Goal: Information Seeking & Learning: Learn about a topic

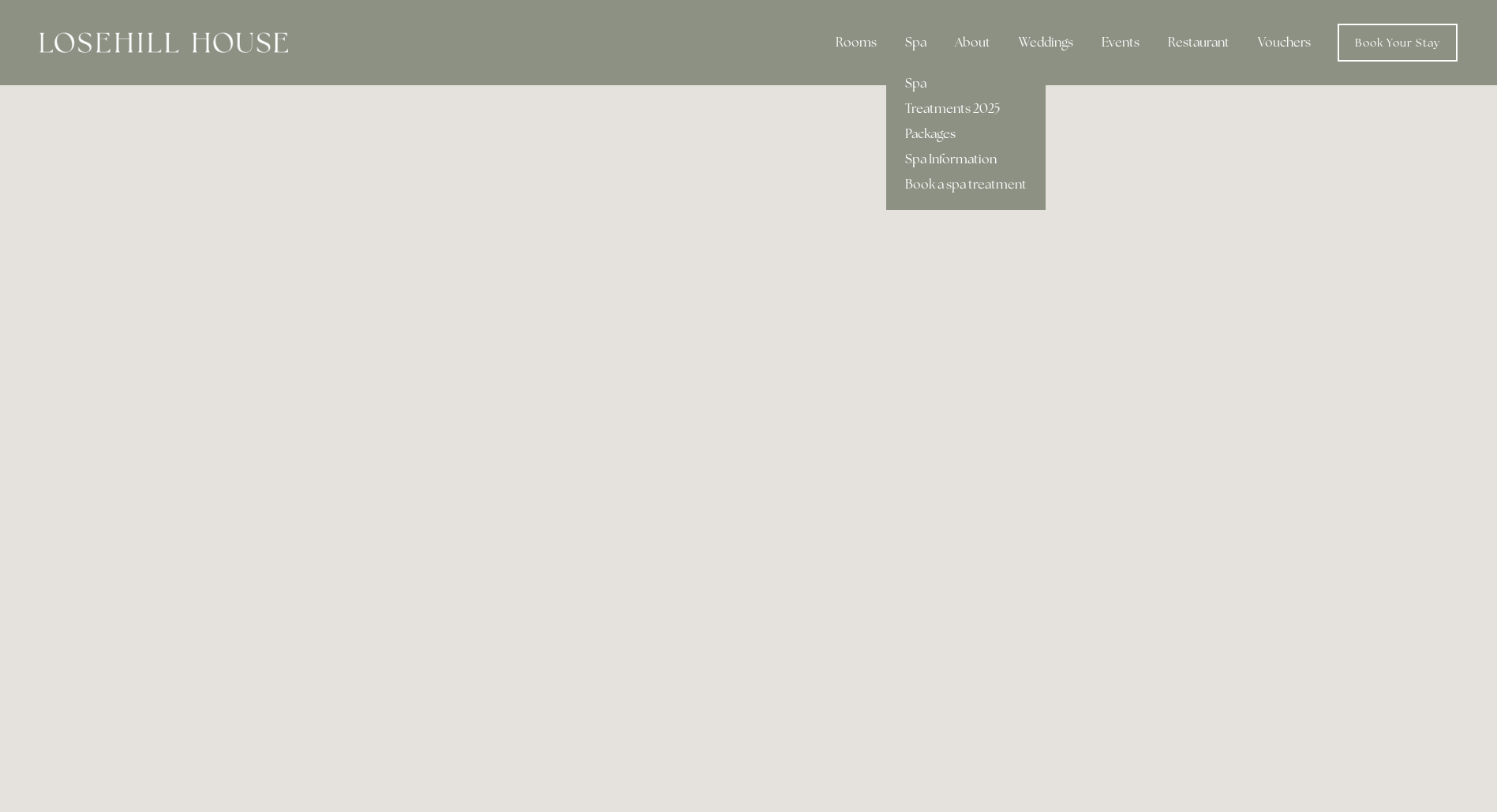
click at [947, 157] on link "Spa Information" at bounding box center [966, 159] width 159 height 26
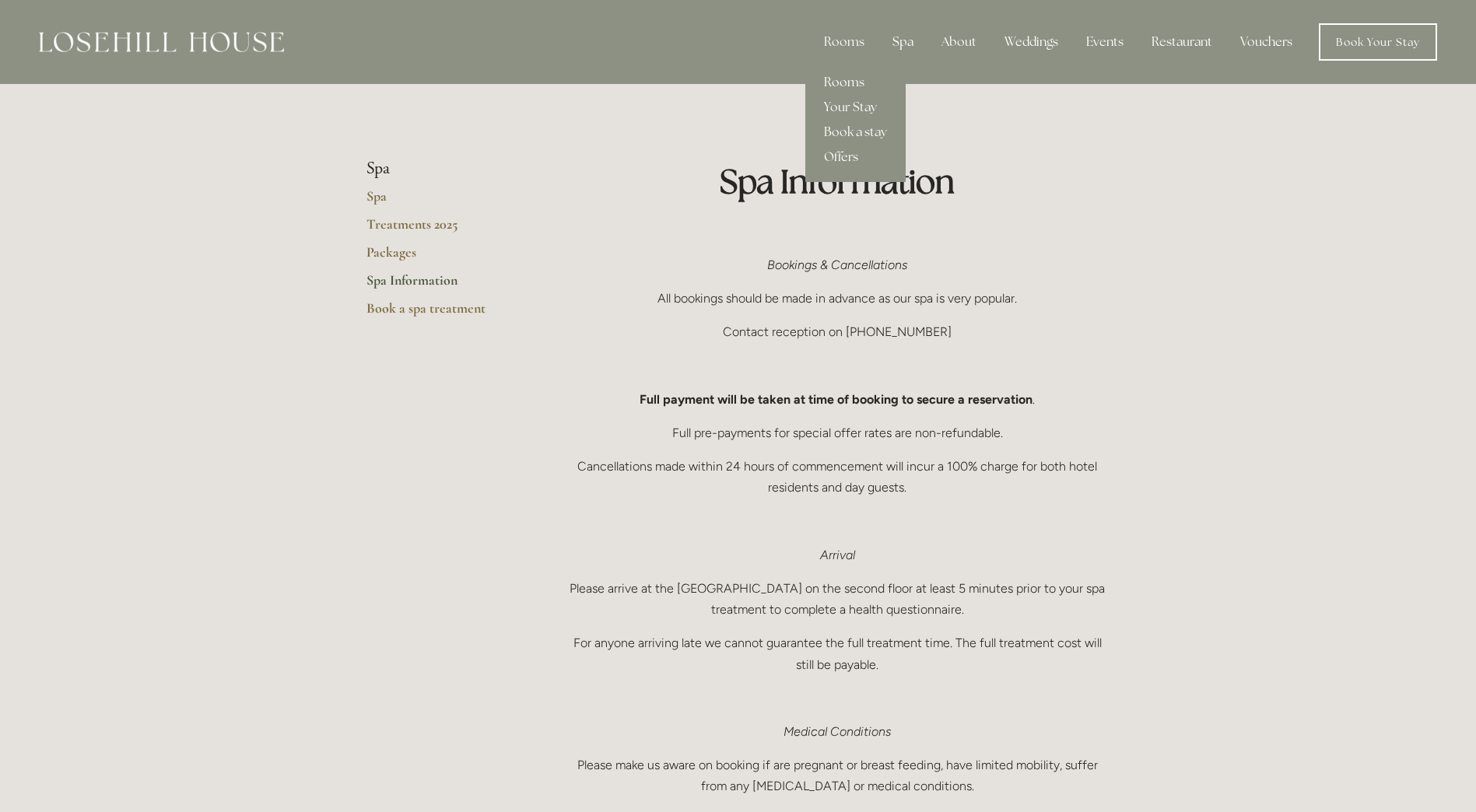
click at [843, 83] on link "Rooms" at bounding box center [855, 83] width 100 height 25
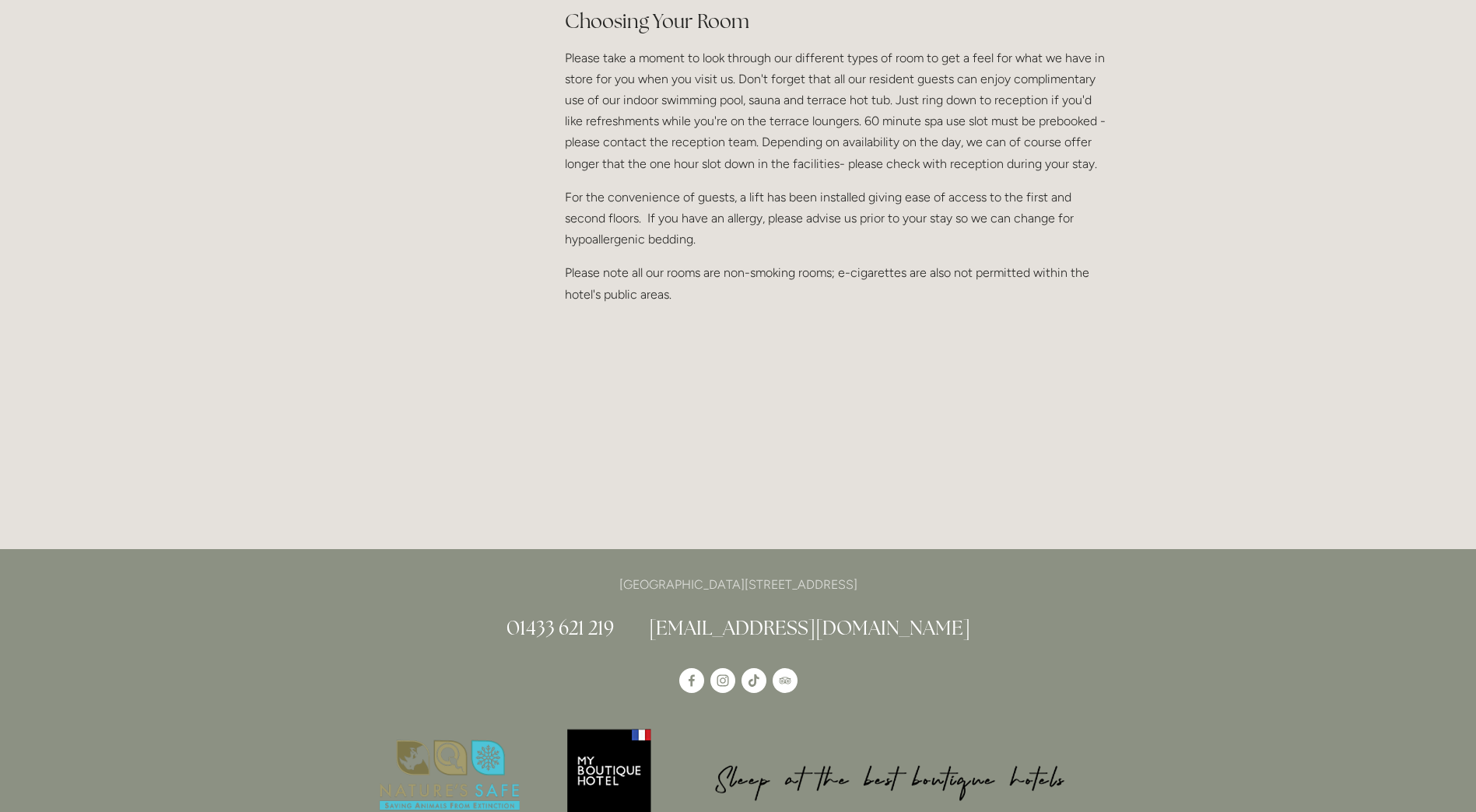
scroll to position [1555, 0]
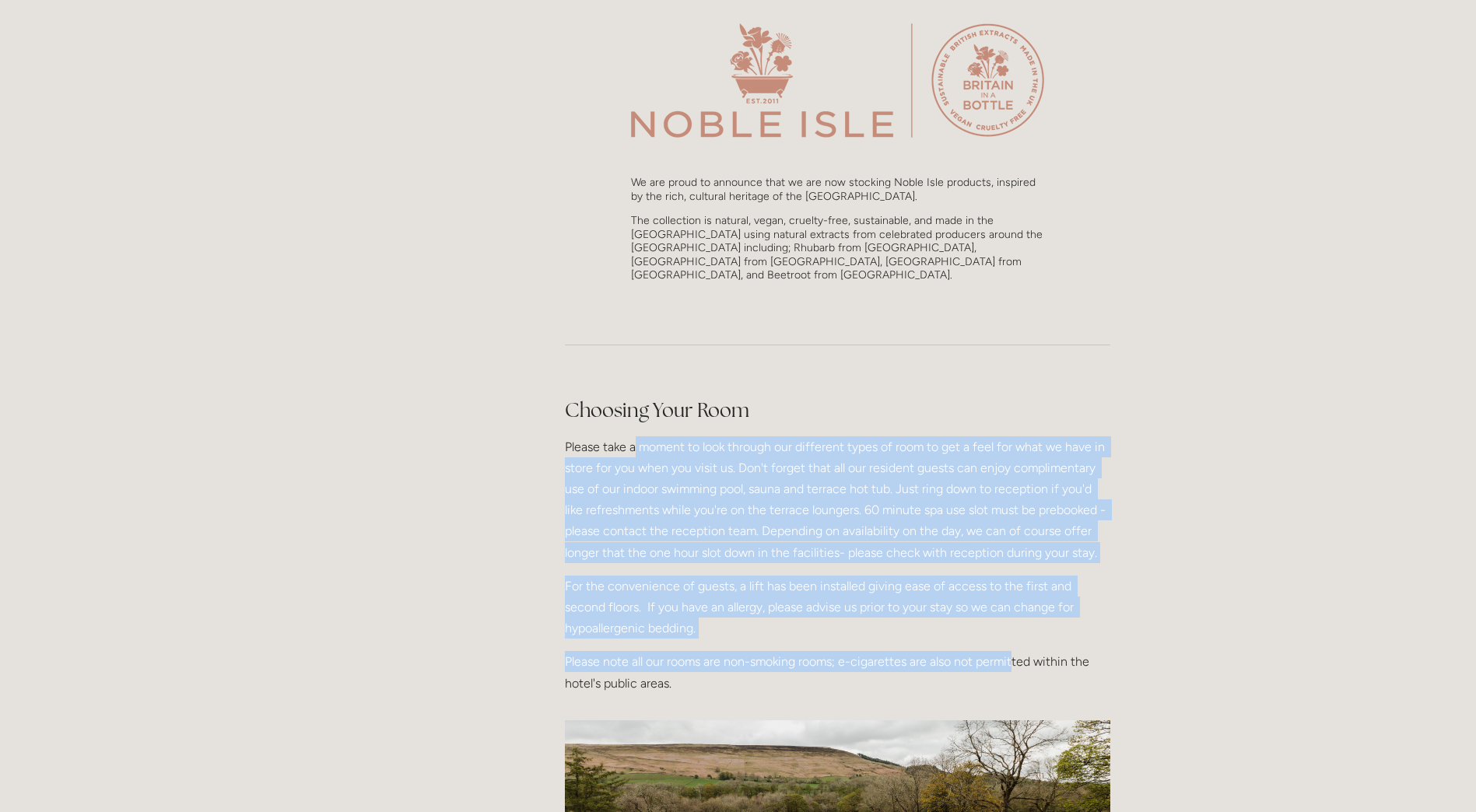
drag, startPoint x: 634, startPoint y: 412, endPoint x: 1014, endPoint y: 634, distance: 440.1
click at [1014, 634] on div "Choosing Your Room Please take a moment to look through our different types of …" at bounding box center [838, 545] width 546 height 298
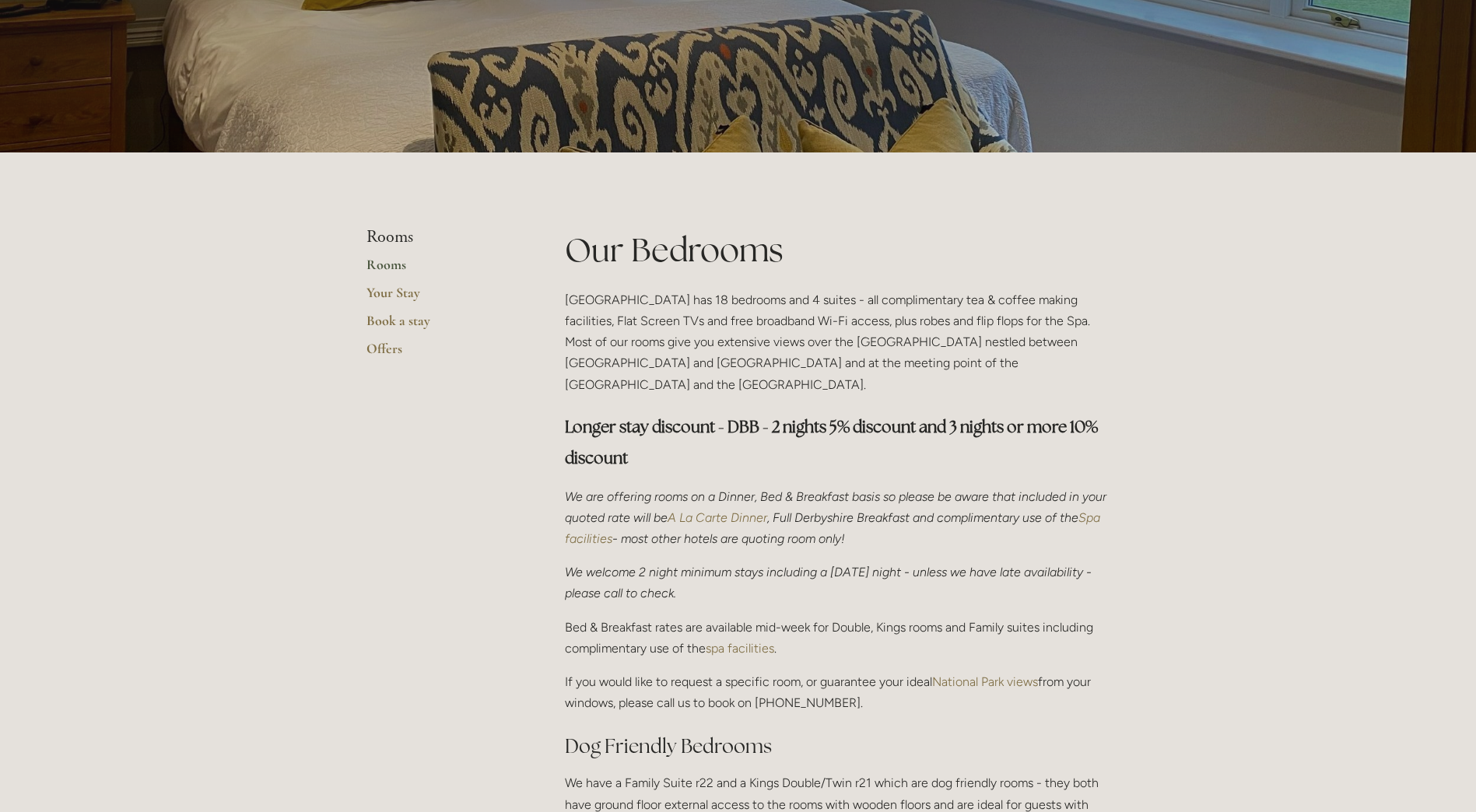
scroll to position [234, 0]
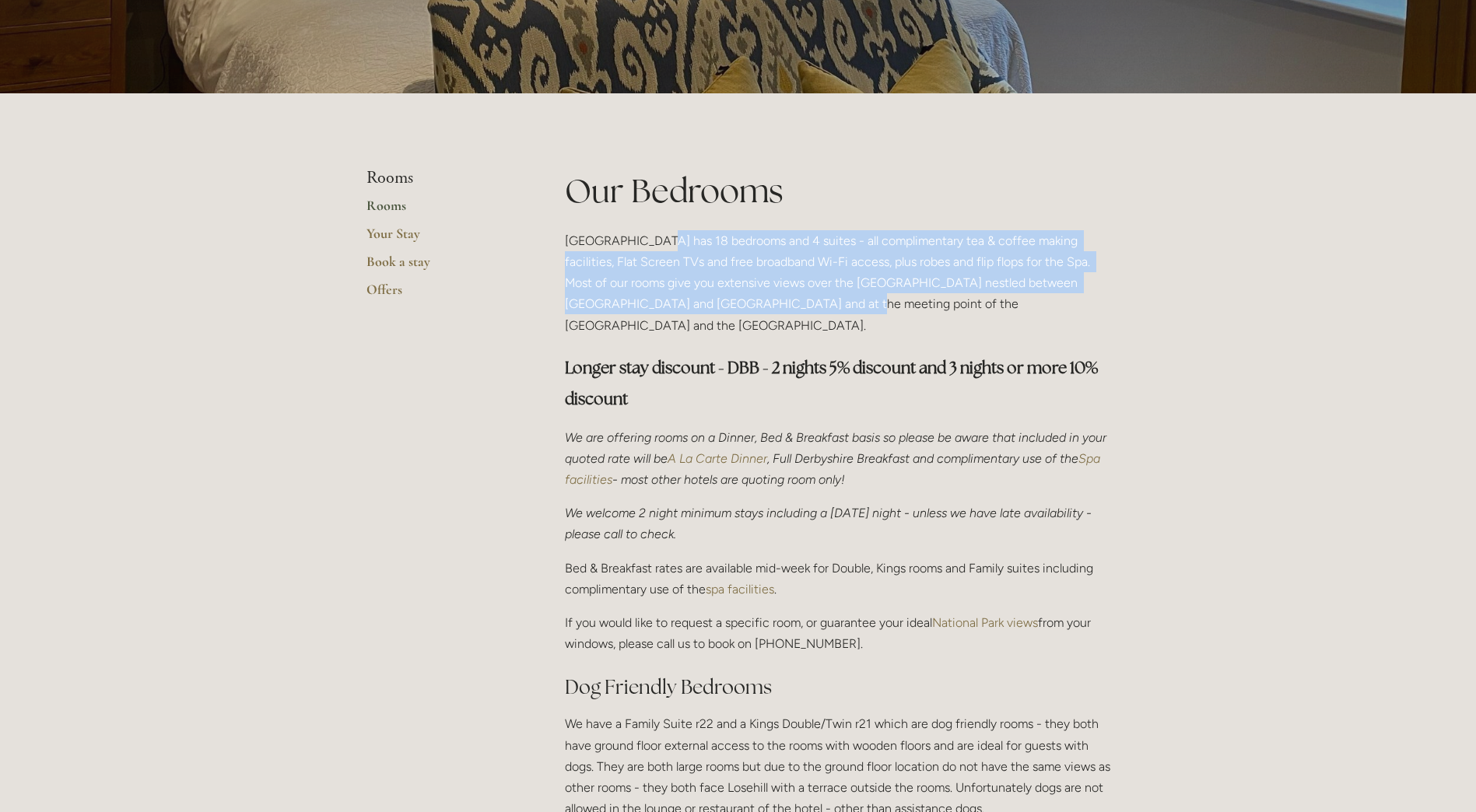
drag, startPoint x: 648, startPoint y: 245, endPoint x: 751, endPoint y: 314, distance: 124.0
click at [751, 314] on p "Losehill House Hotel has 18 bedrooms and 4 suites - all complimentary tea & cof…" at bounding box center [838, 283] width 546 height 106
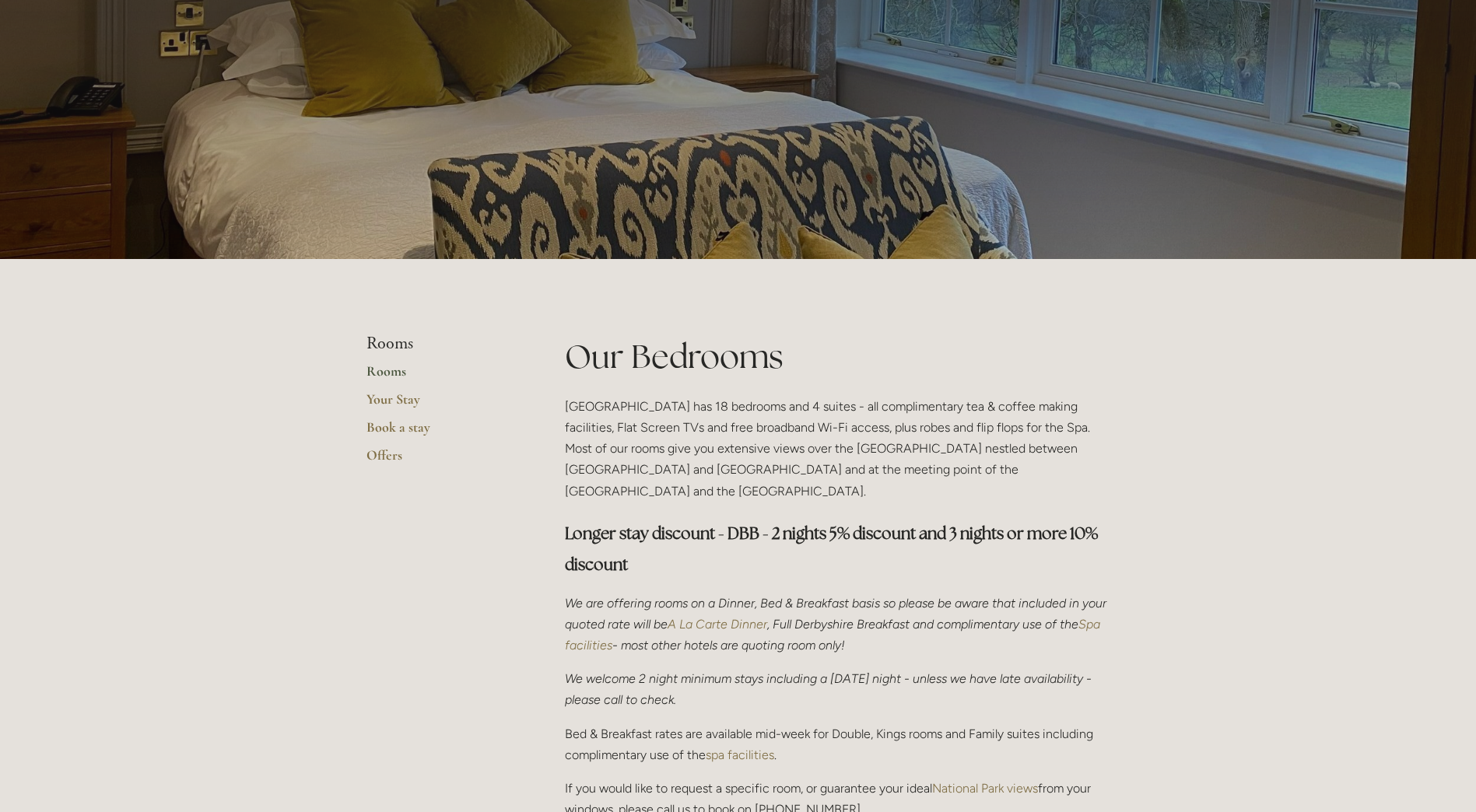
scroll to position [0, 0]
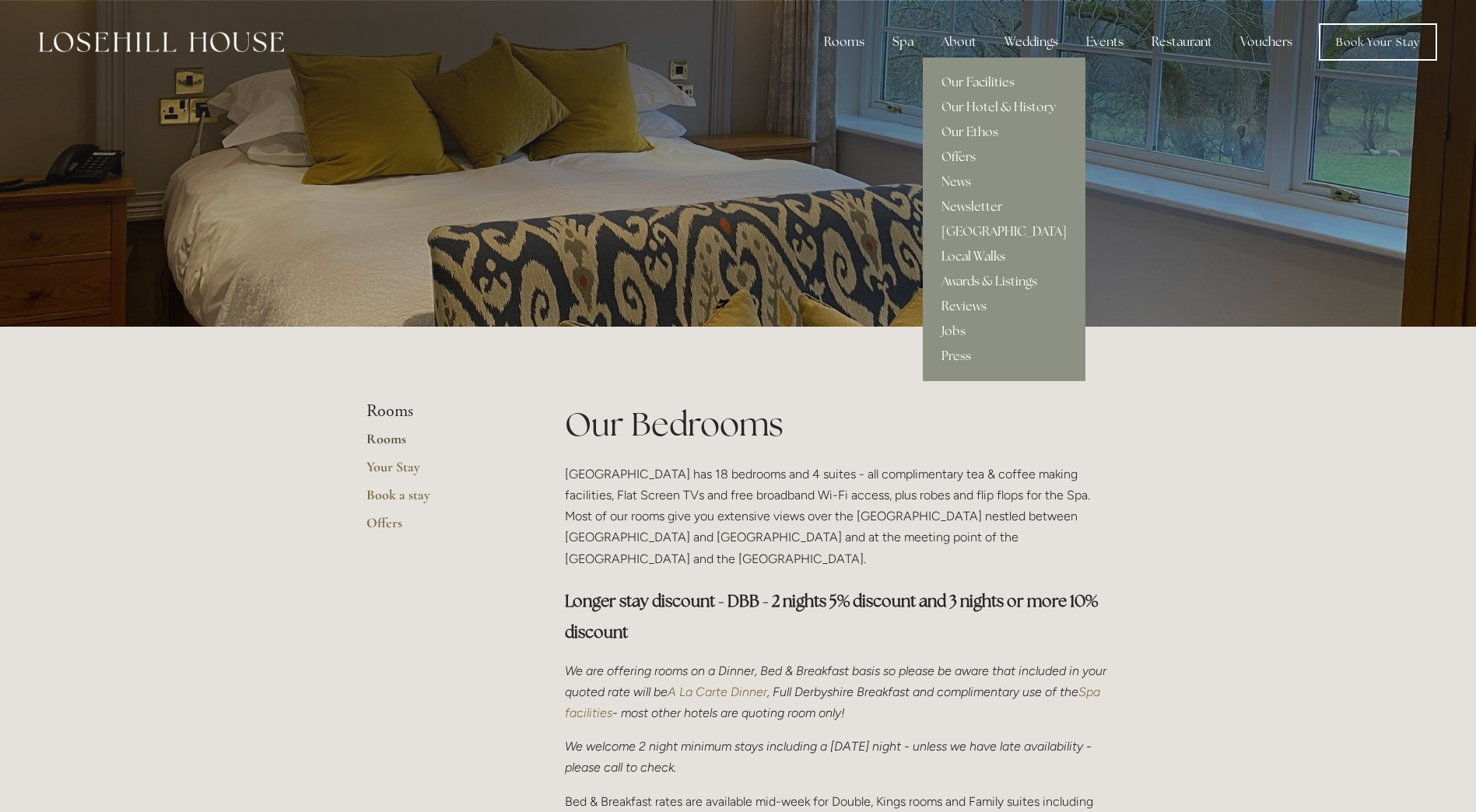
click at [976, 261] on link "Local Walks" at bounding box center [1004, 256] width 162 height 25
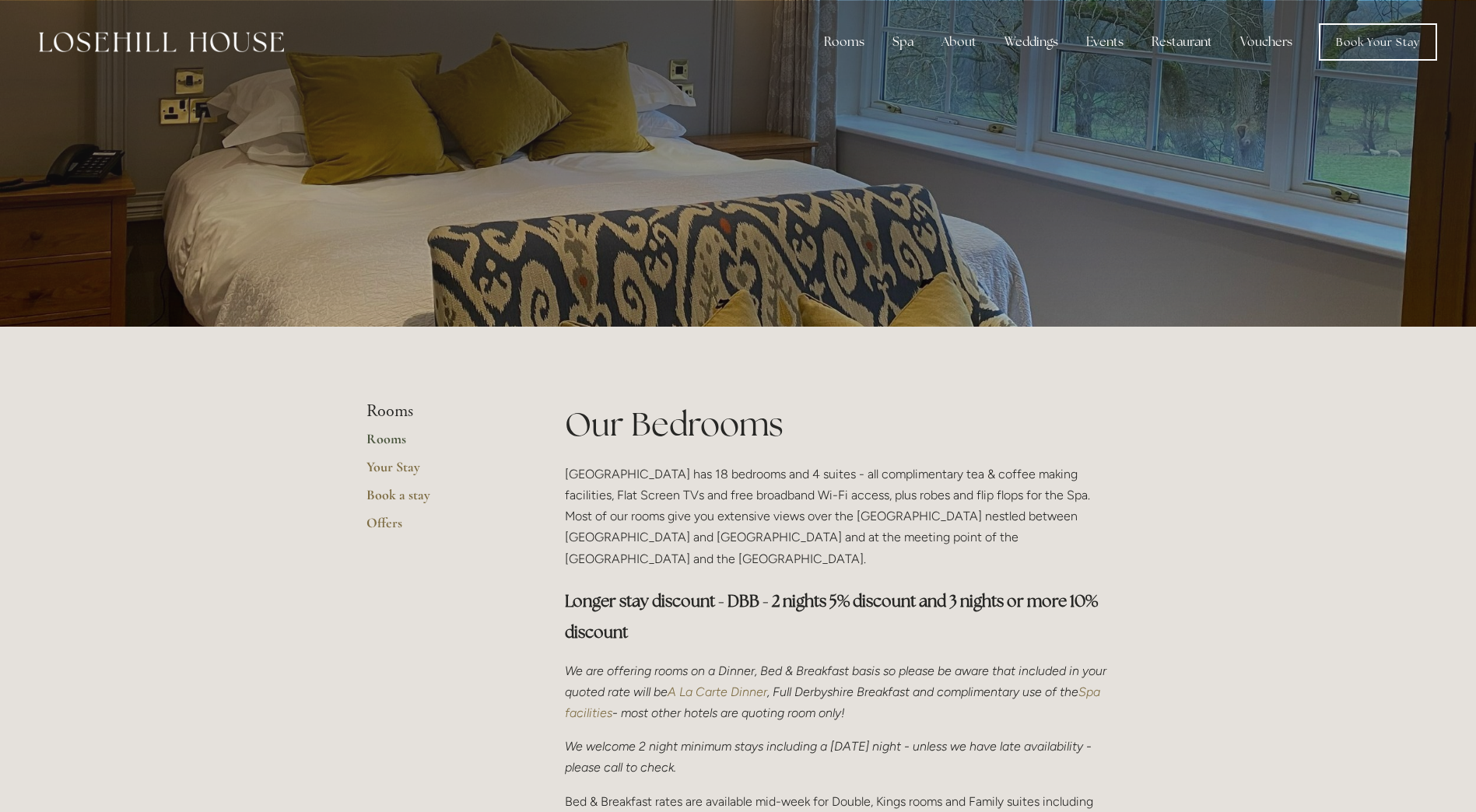
click at [125, 45] on img at bounding box center [161, 42] width 245 height 21
